Goal: Information Seeking & Learning: Check status

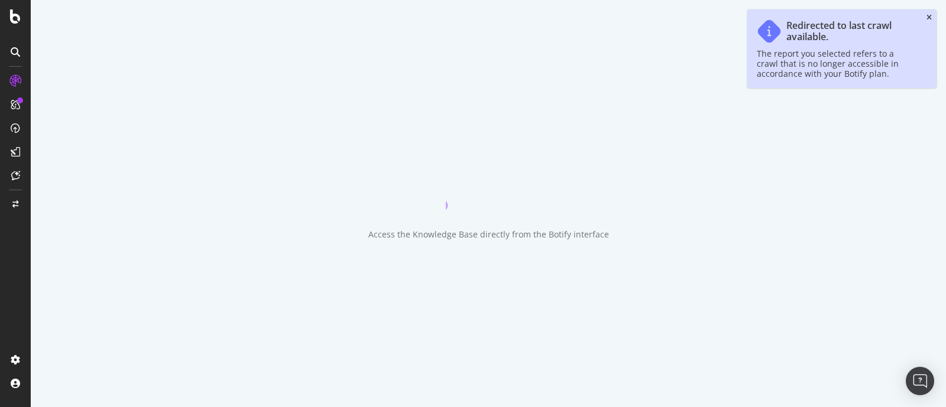
click at [931, 14] on icon "close toast" at bounding box center [928, 17] width 5 height 7
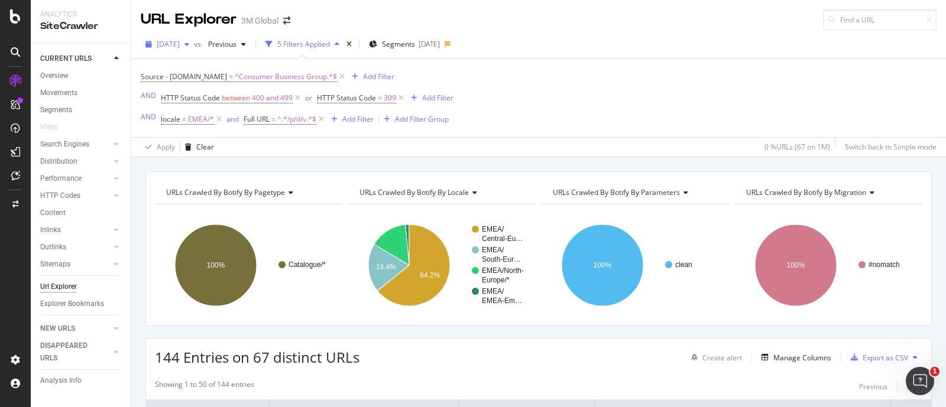
click at [189, 43] on icon "button" at bounding box center [186, 44] width 5 height 7
click at [576, 106] on div "Source - [DOMAIN_NAME] = ^Consumer Business Group.*$ Add Filter AND HTTP Status…" at bounding box center [539, 98] width 796 height 78
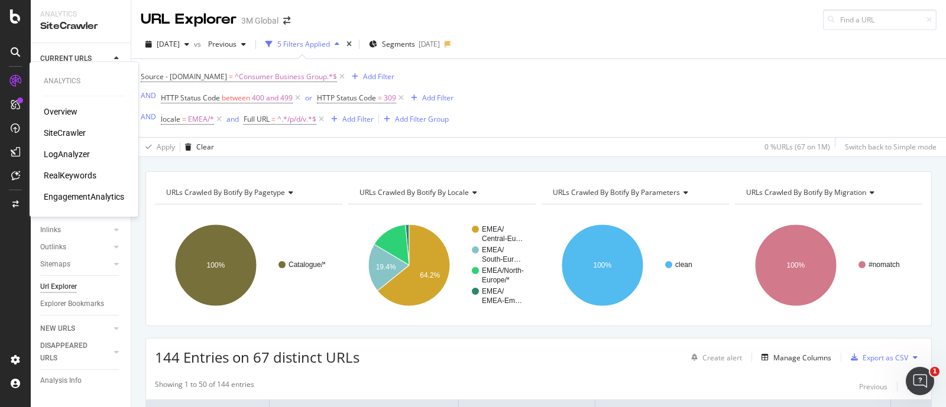
click at [72, 173] on div "RealKeywords" at bounding box center [70, 176] width 53 height 12
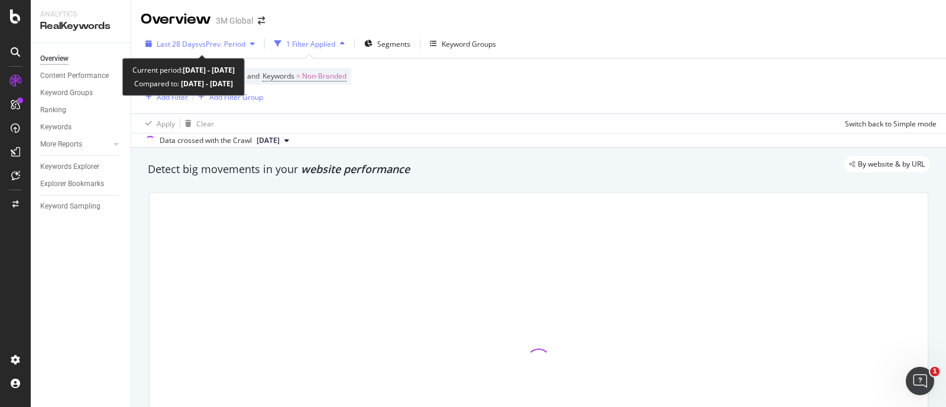
click at [218, 43] on span "vs Prev. Period" at bounding box center [222, 44] width 47 height 10
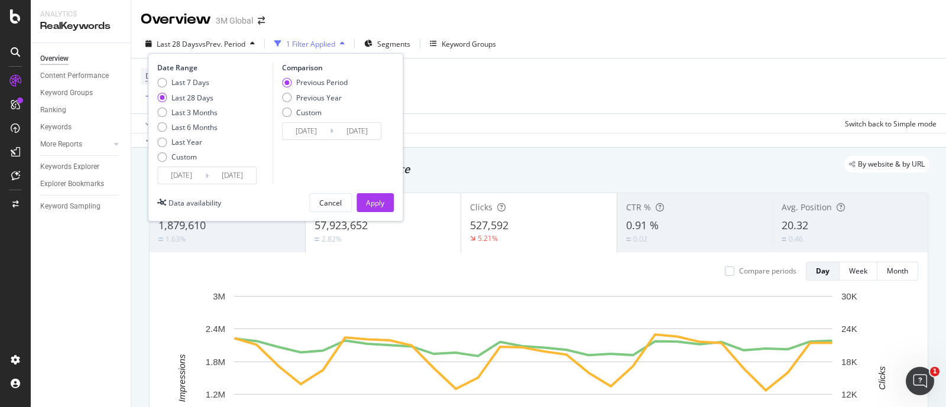
click at [200, 176] on input "[DATE]" at bounding box center [181, 175] width 47 height 17
